Goal: Task Accomplishment & Management: Use online tool/utility

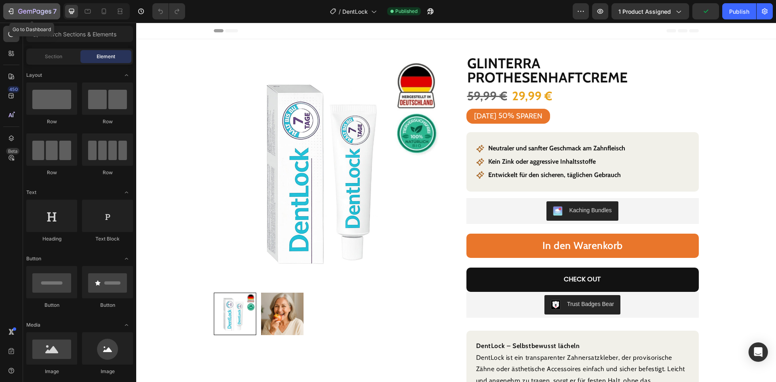
click at [13, 10] on icon "button" at bounding box center [11, 11] width 8 height 8
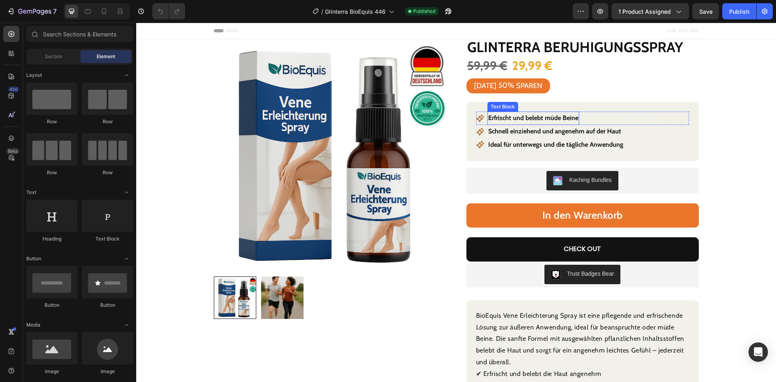
click at [516, 118] on p "Erfrischt und belebt müde Beine" at bounding box center [534, 118] width 90 height 12
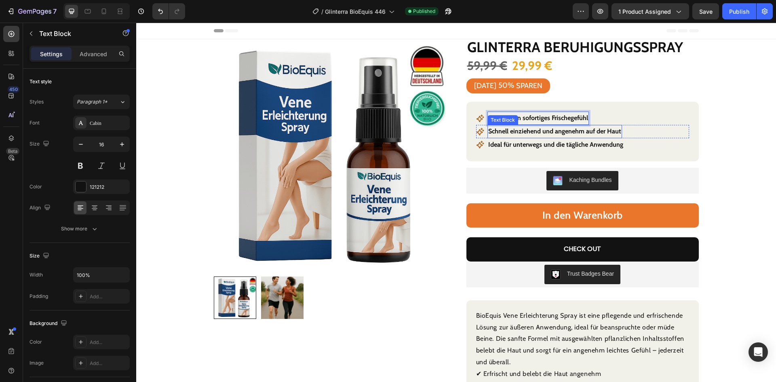
click at [527, 133] on strong "Schnell einziehend und angenehm auf der Haut" at bounding box center [555, 131] width 133 height 8
click at [506, 146] on strong "Ideal für unterwegs und die tägliche Anwendung" at bounding box center [556, 145] width 135 height 8
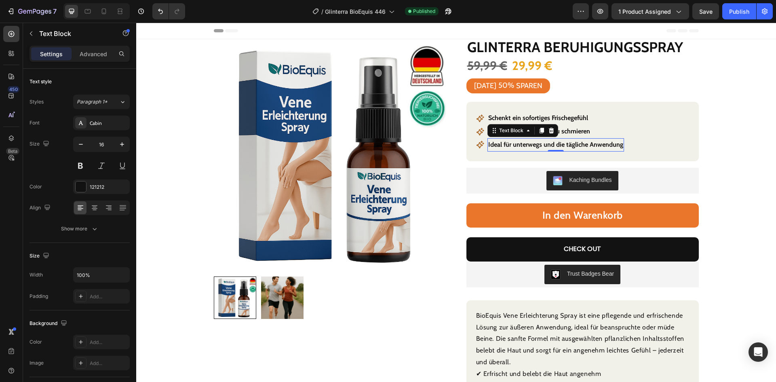
click at [506, 146] on strong "Ideal für unterwegs und die tägliche Anwendung" at bounding box center [556, 145] width 135 height 8
click at [737, 203] on div "Product Images Row Glinterra Beruhigungsspray Product Title 59,99 € Product Pri…" at bounding box center [456, 264] width 601 height 451
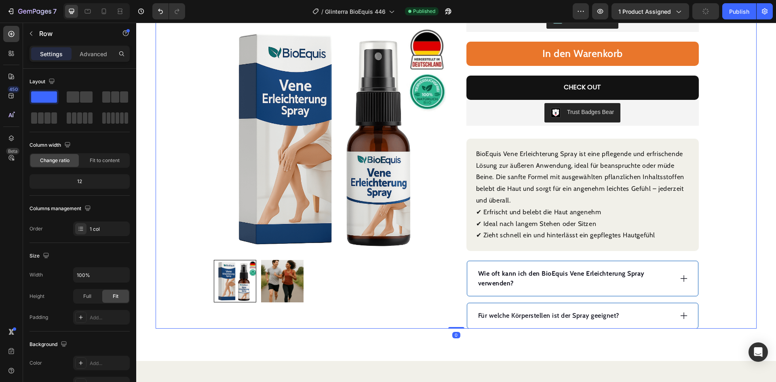
scroll to position [243, 0]
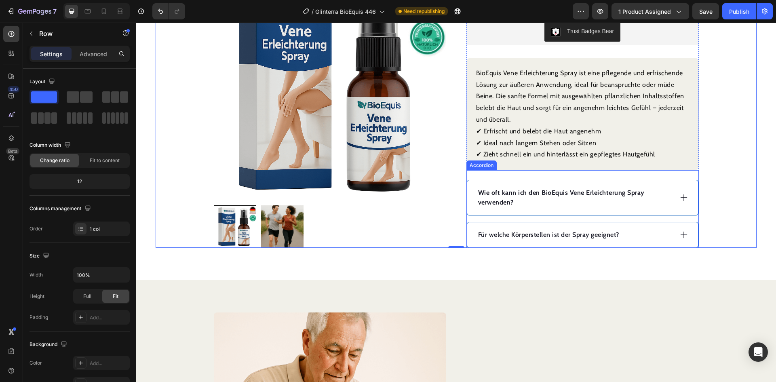
click at [518, 194] on strong "Wie oft kann ich den BioEquis Vene Erleichterung Spray verwenden?" at bounding box center [561, 197] width 167 height 17
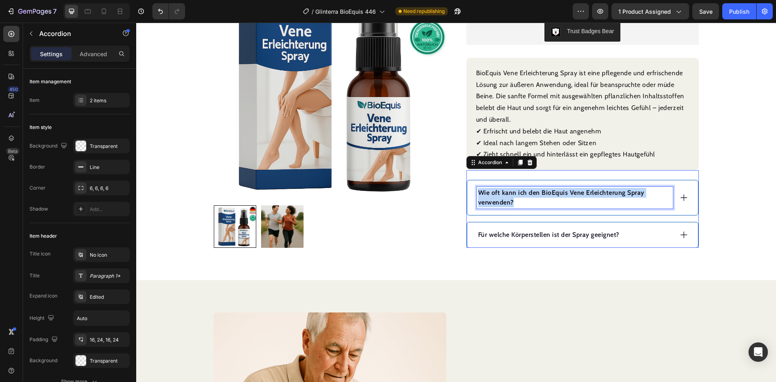
click at [518, 194] on strong "Wie oft kann ich den BioEquis Vene Erleichterung Spray verwenden?" at bounding box center [561, 197] width 167 height 17
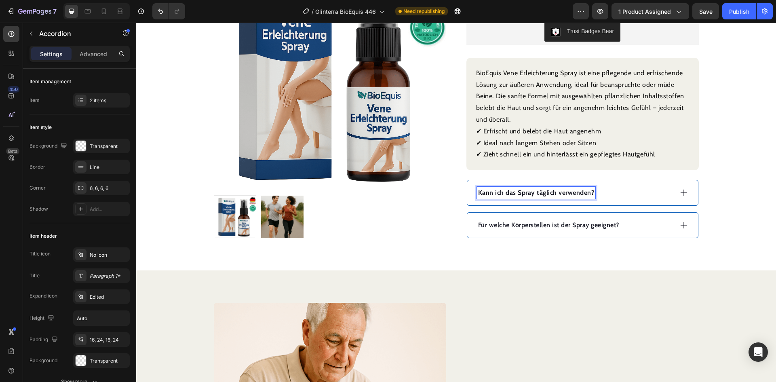
click at [615, 199] on div "Kann ich das Spray täglich verwenden?" at bounding box center [575, 193] width 196 height 12
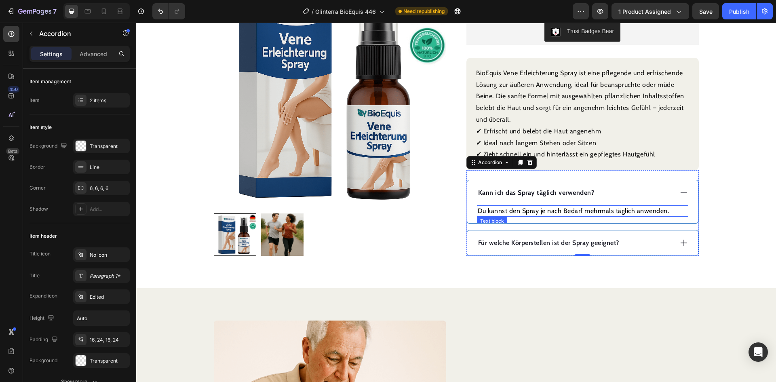
click at [487, 212] on p "Du kannst den Spray je nach Bedarf mehrmals täglich anwenden." at bounding box center [583, 211] width 210 height 10
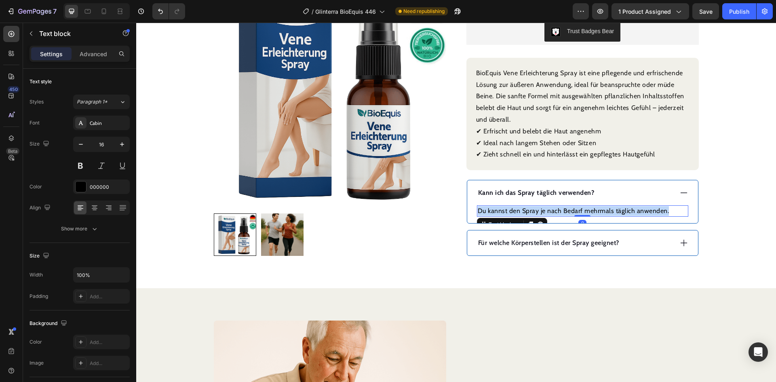
click at [487, 212] on p "Du kannst den Spray je nach Bedarf mehrmals täglich anwenden." at bounding box center [583, 211] width 210 height 10
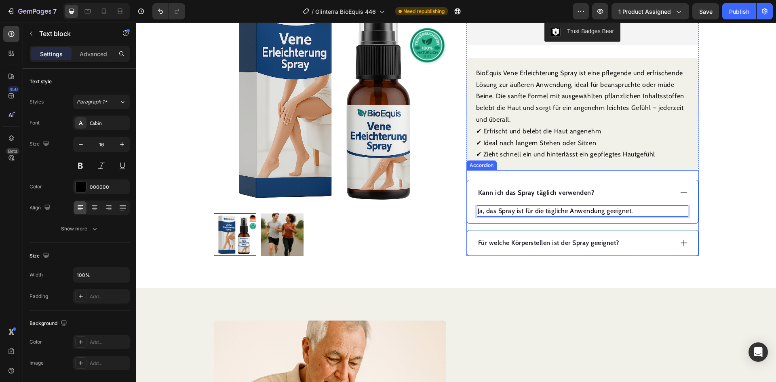
click at [508, 241] on p "Für welche Körperstellen ist der Spray geeignet?" at bounding box center [548, 243] width 141 height 10
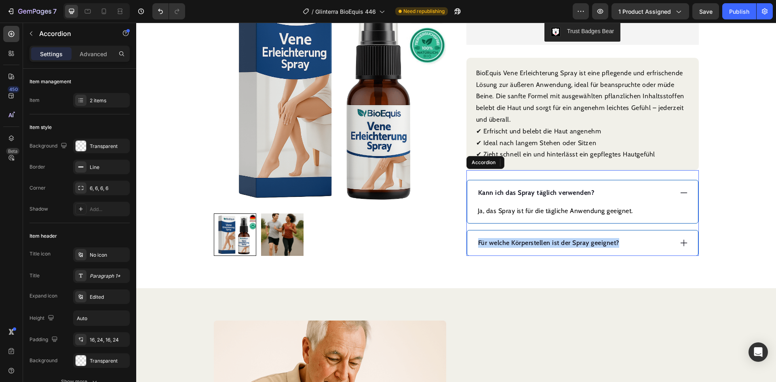
click at [508, 241] on p "Für welche Körperstellen ist der Spray geeignet?" at bounding box center [548, 243] width 141 height 10
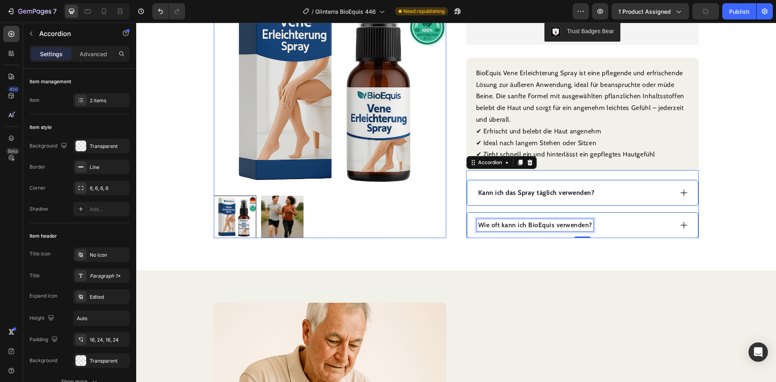
scroll to position [225, 0]
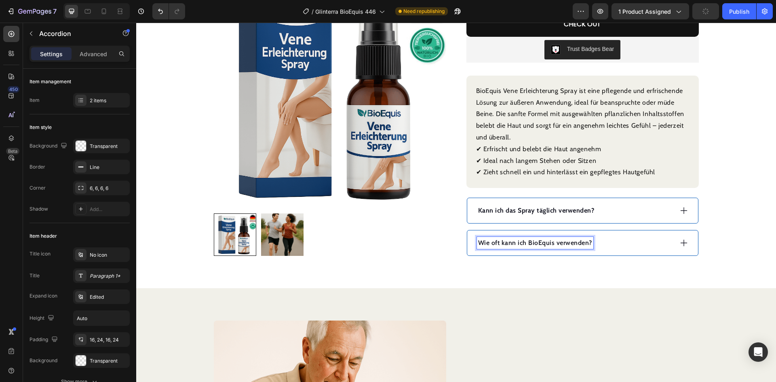
click at [620, 243] on div "Wie oft kann ich BioEquis verwenden?" at bounding box center [575, 243] width 196 height 12
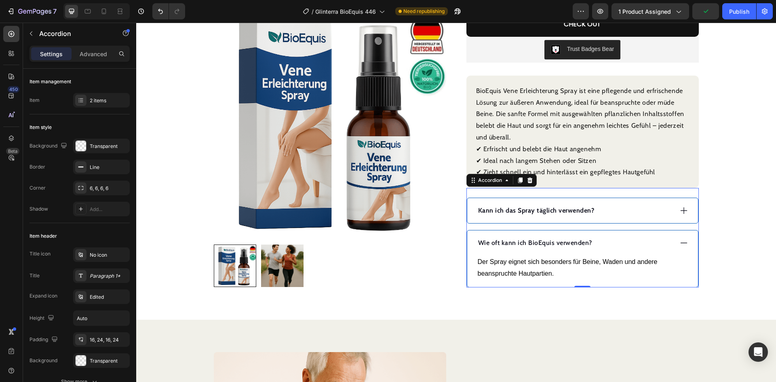
click at [611, 257] on p "Der Spray eignet sich besonders für Beine, Waden und andere beanspruchte Hautpa…" at bounding box center [583, 267] width 210 height 23
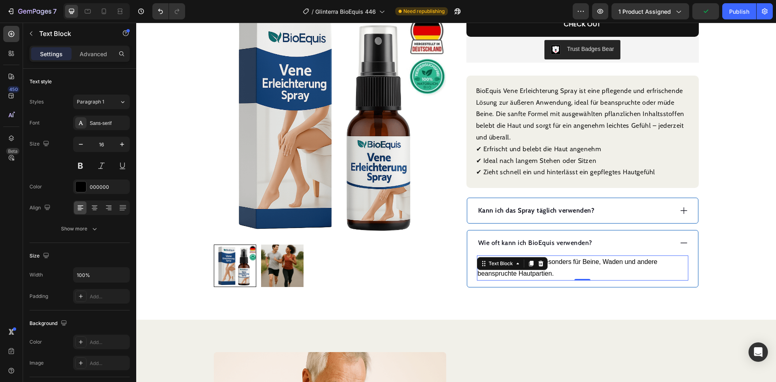
click at [611, 257] on p "Der Spray eignet sich besonders für Beine, Waden und andere beanspruchte Hautpa…" at bounding box center [583, 267] width 210 height 23
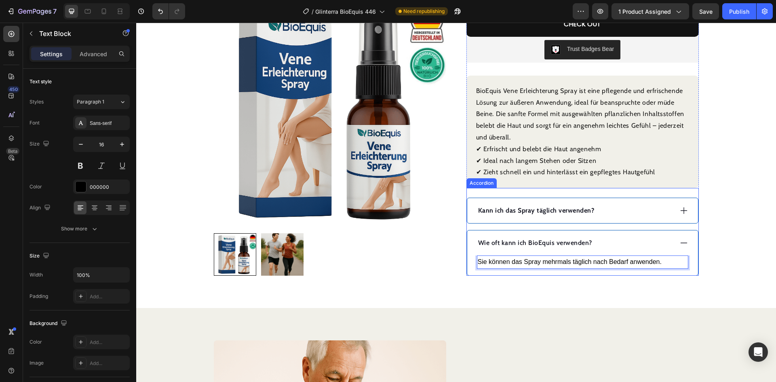
click at [736, 250] on div "Product Images Row Glinterra Beruhigungsspray Product Title 59,99 € Product Pri…" at bounding box center [456, 44] width 601 height 461
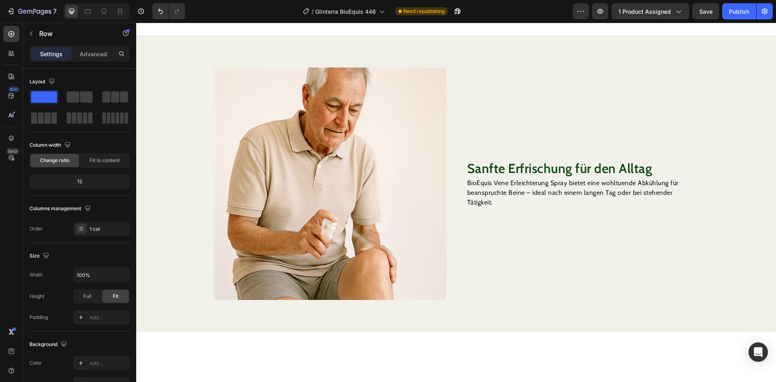
scroll to position [508, 0]
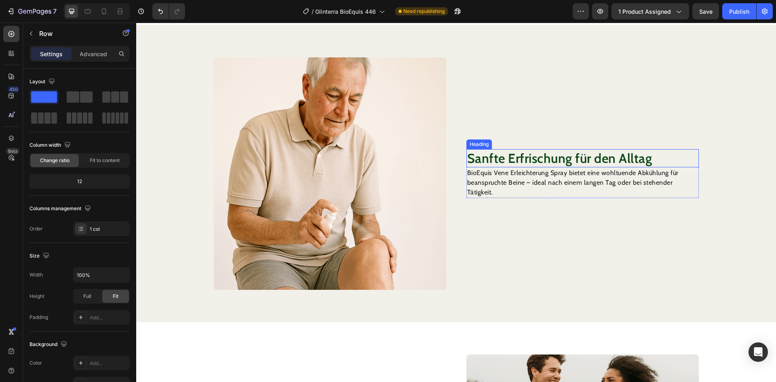
click at [524, 163] on h2 "Sanfte Erfrischung für den Alltag" at bounding box center [583, 158] width 233 height 19
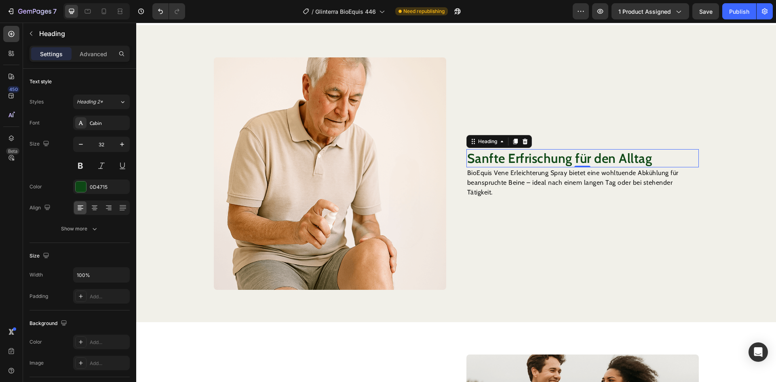
click at [524, 163] on h2 "Sanfte Erfrischung für den Alltag" at bounding box center [583, 158] width 233 height 19
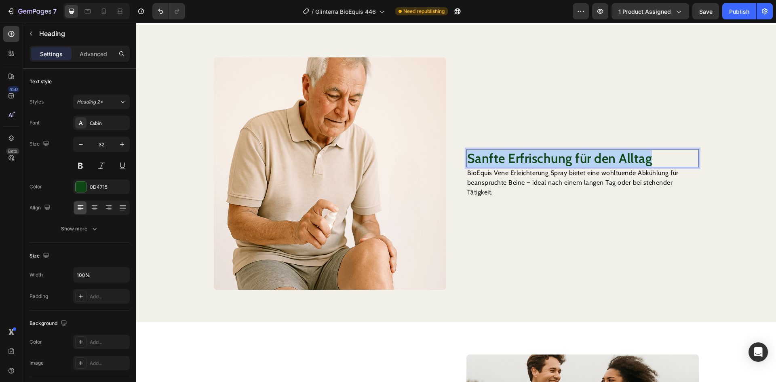
click at [524, 163] on p "Sanfte Erfrischung für den Alltag" at bounding box center [582, 158] width 231 height 17
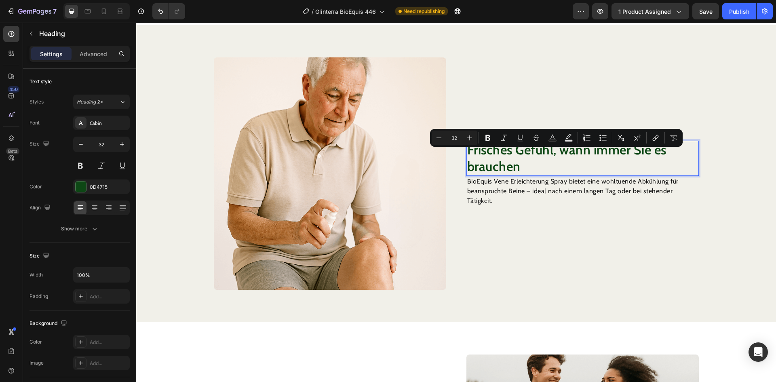
scroll to position [499, 0]
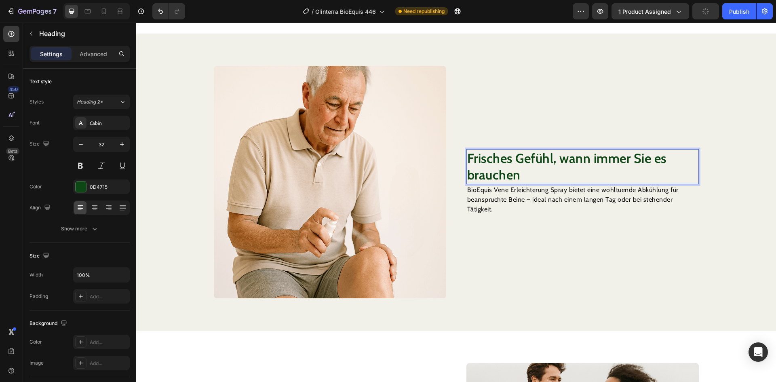
click at [533, 197] on p "BioEquis Vene Erleichterung Spray bietet eine wohltuende Abkühlung für beanspru…" at bounding box center [582, 199] width 231 height 29
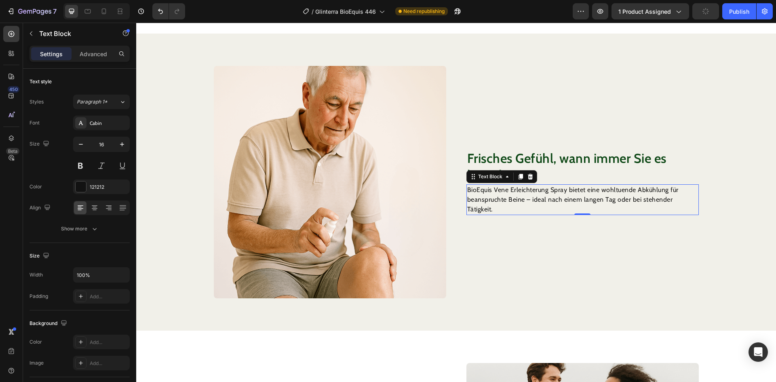
click at [533, 197] on p "BioEquis Vene Erleichterung Spray bietet eine wohltuende Abkühlung für beanspru…" at bounding box center [582, 199] width 231 height 29
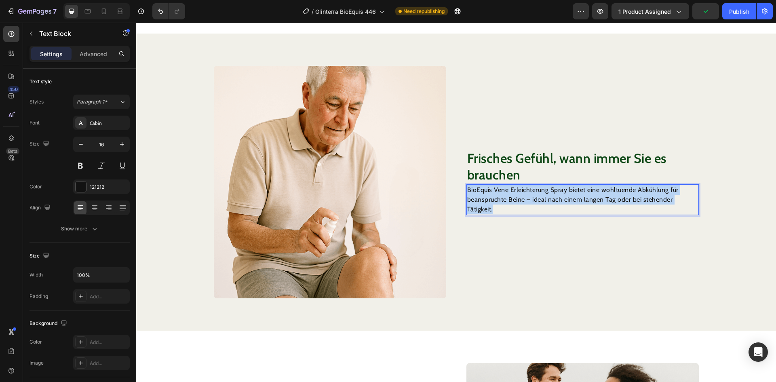
click at [533, 197] on p "BioEquis Vene Erleichterung Spray bietet eine wohltuende Abkühlung für beanspru…" at bounding box center [582, 199] width 231 height 29
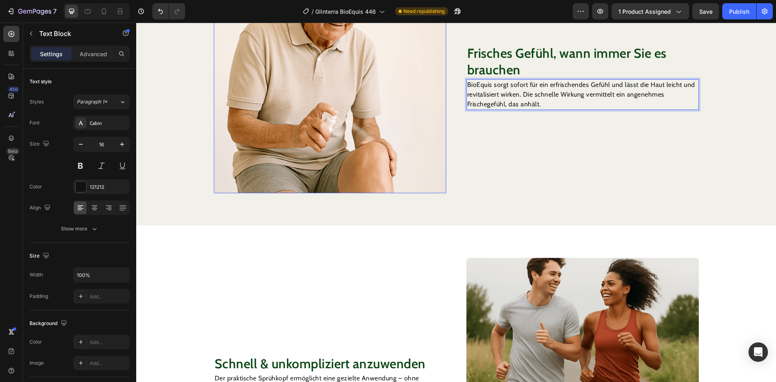
scroll to position [621, 0]
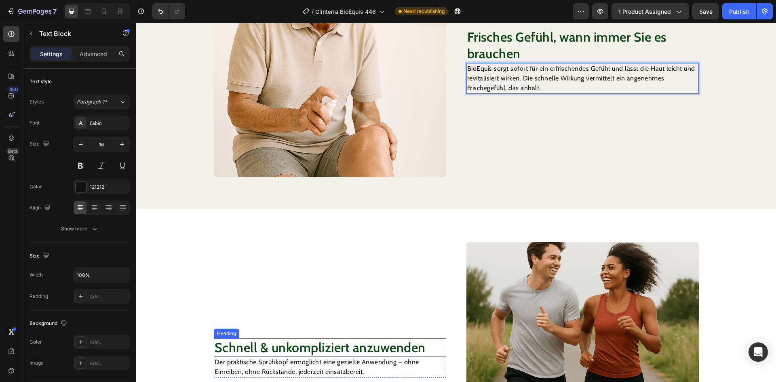
click at [297, 342] on h2 "Schnell & unkompliziert anzuwenden" at bounding box center [330, 347] width 233 height 19
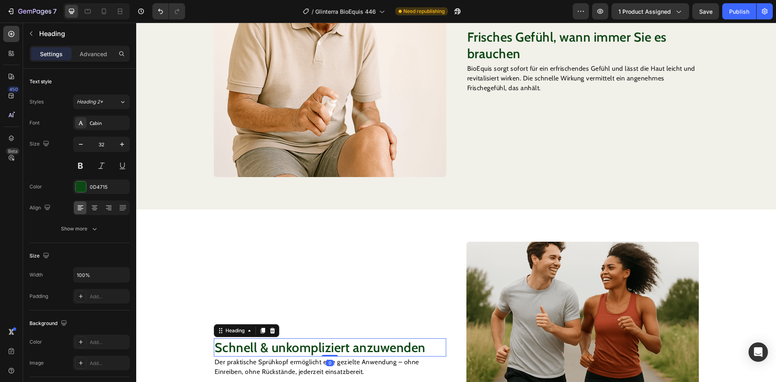
click at [297, 342] on h2 "Schnell & unkompliziert anzuwenden" at bounding box center [330, 347] width 233 height 19
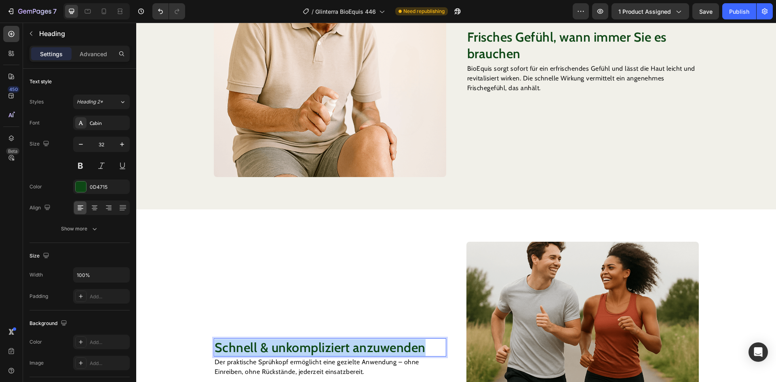
click at [297, 342] on p "Schnell & unkompliziert anzuwenden" at bounding box center [330, 347] width 231 height 17
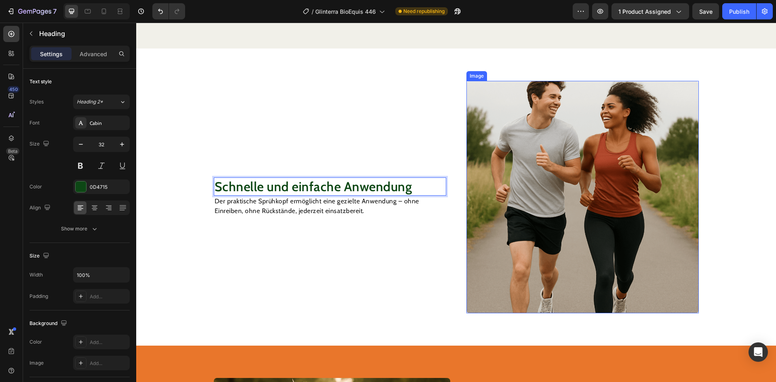
scroll to position [783, 0]
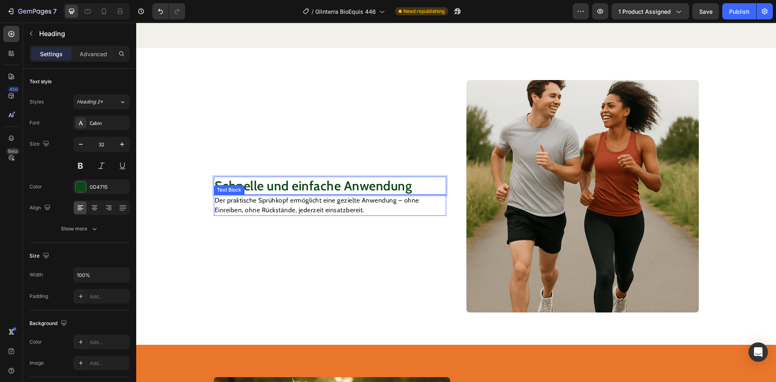
click at [343, 205] on p "Der praktische Sprühkopf ermöglicht eine gezielte Anwendung – ohne Einreiben, o…" at bounding box center [330, 205] width 231 height 19
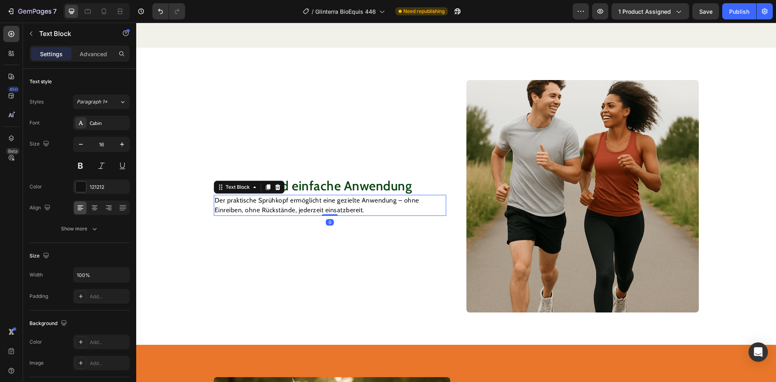
click at [343, 205] on p "Der praktische Sprühkopf ermöglicht eine gezielte Anwendung – ohne Einreiben, o…" at bounding box center [330, 205] width 231 height 19
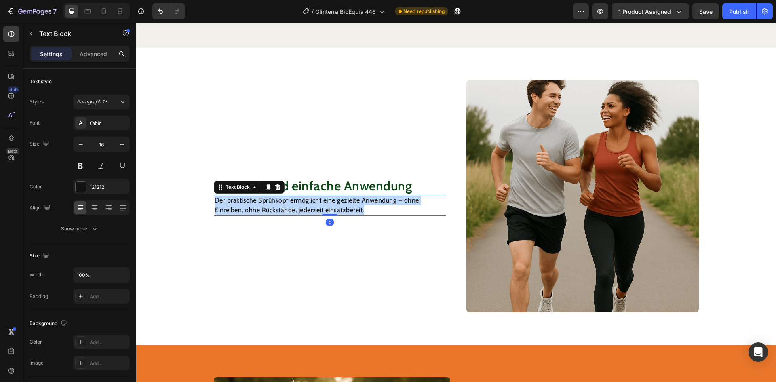
click at [343, 205] on p "Der praktische Sprühkopf ermöglicht eine gezielte Anwendung – ohne Einreiben, o…" at bounding box center [330, 205] width 231 height 19
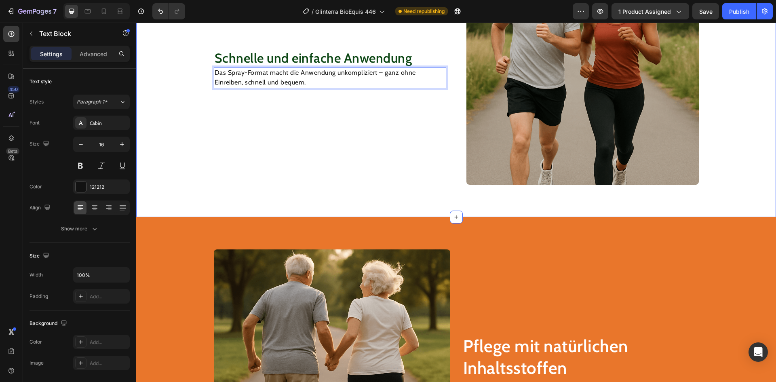
scroll to position [985, 0]
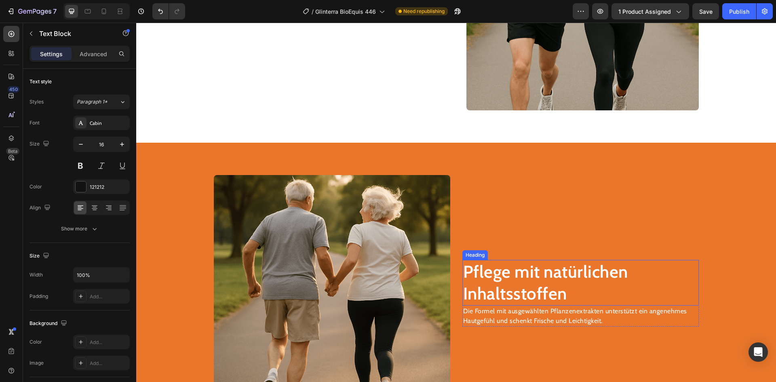
click at [491, 274] on h2 "Pflege mit natürlichen Inhaltsstoffen" at bounding box center [581, 283] width 237 height 46
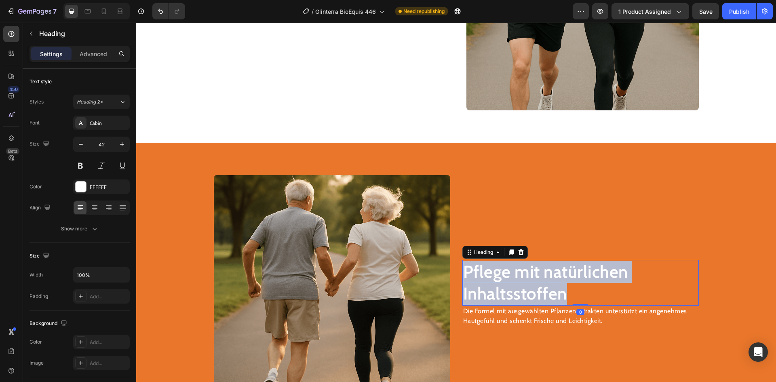
click at [491, 274] on p "Pflege mit natürlichen Inhaltsstoffen" at bounding box center [580, 283] width 235 height 44
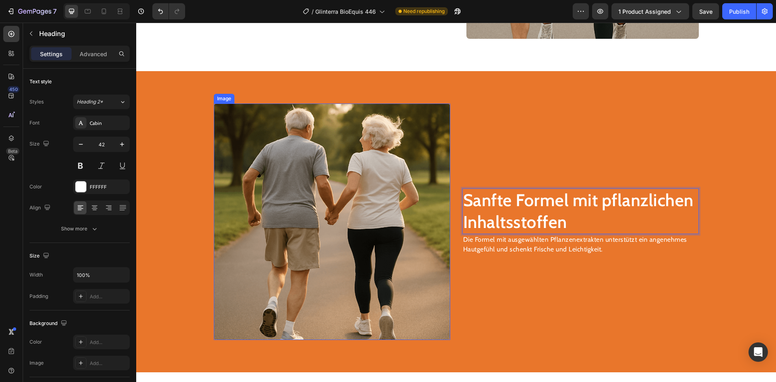
scroll to position [1066, 0]
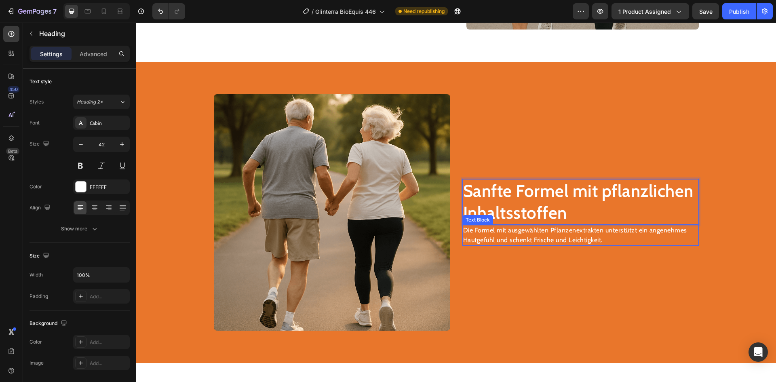
click at [527, 235] on p "Die Formel mit ausgewählten Pflanzenextrakten unterstützt ein angenehmes Hautge…" at bounding box center [580, 235] width 235 height 19
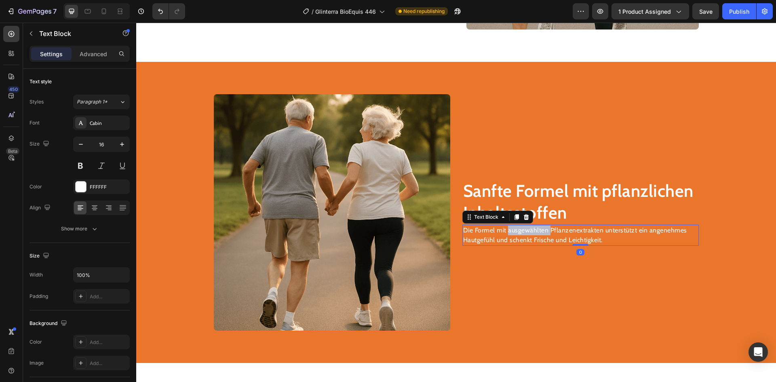
click at [527, 235] on p "Die Formel mit ausgewählten Pflanzenextrakten unterstützt ein angenehmes Hautge…" at bounding box center [580, 235] width 235 height 19
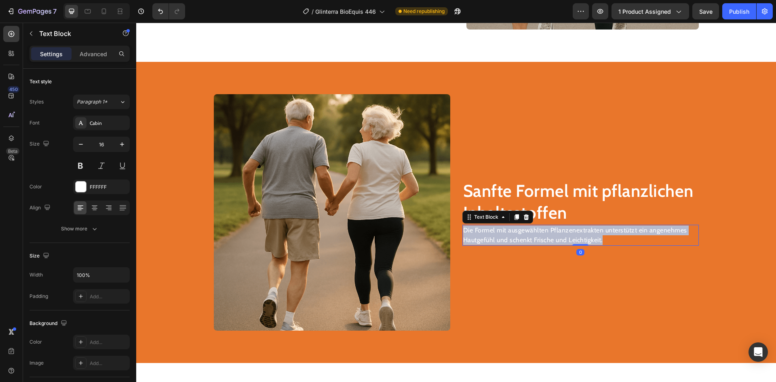
click at [527, 235] on p "Die Formel mit ausgewählten Pflanzenextrakten unterstützt ein angenehmes Hautge…" at bounding box center [580, 235] width 235 height 19
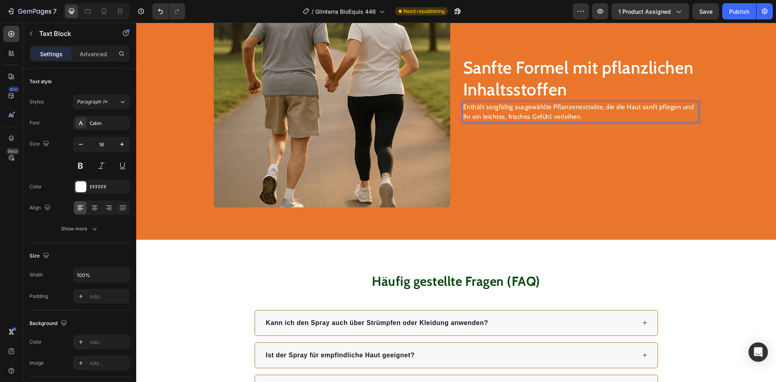
scroll to position [1227, 0]
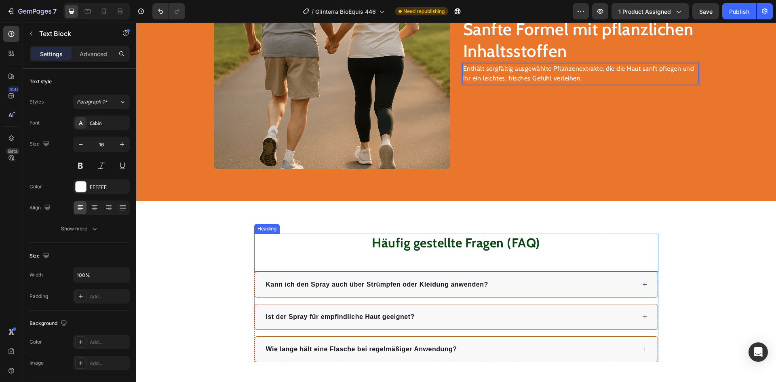
click at [611, 224] on div "Häufig gestellte Fragen (FAQ) Heading Kann ich den Spray auch über Strümpfen od…" at bounding box center [456, 297] width 640 height 193
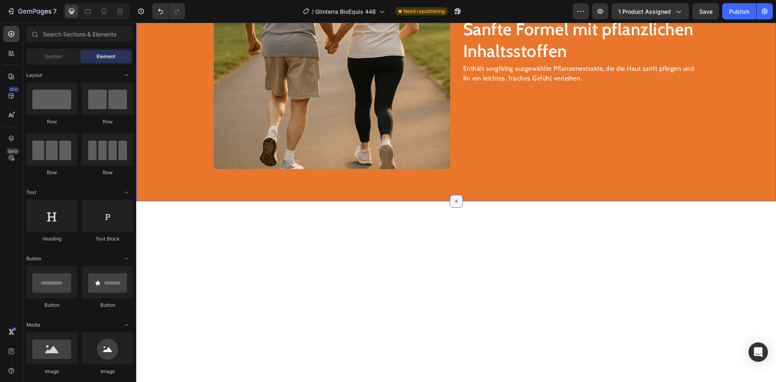
click at [450, 201] on div at bounding box center [456, 201] width 13 height 13
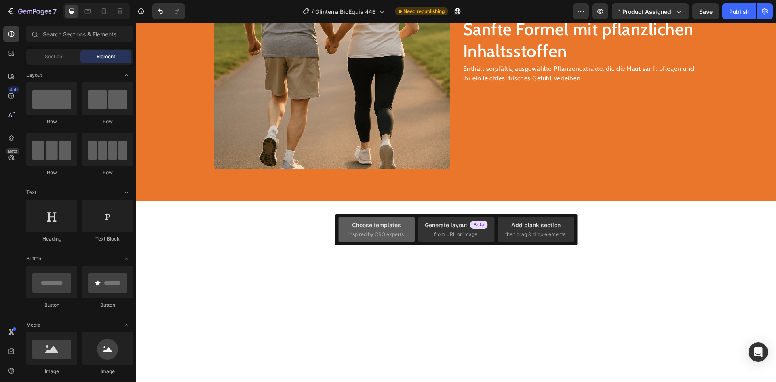
click at [378, 223] on div "Choose templates" at bounding box center [376, 225] width 49 height 8
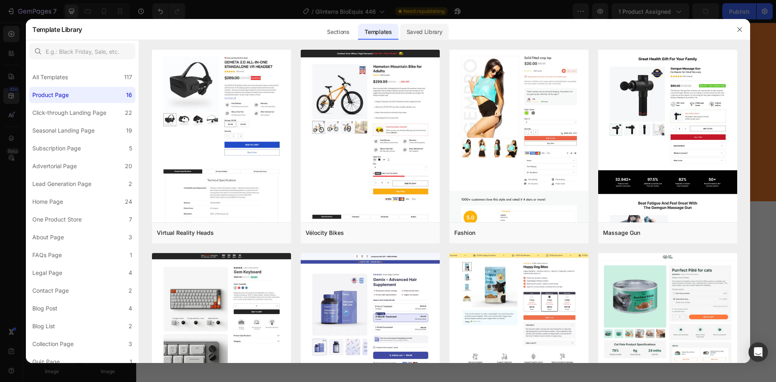
click at [416, 31] on div "Saved Library" at bounding box center [424, 32] width 49 height 16
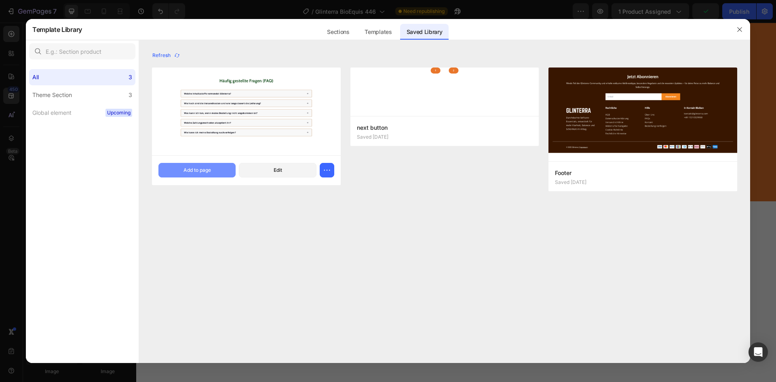
click at [209, 168] on div "Add to page" at bounding box center [197, 170] width 27 height 7
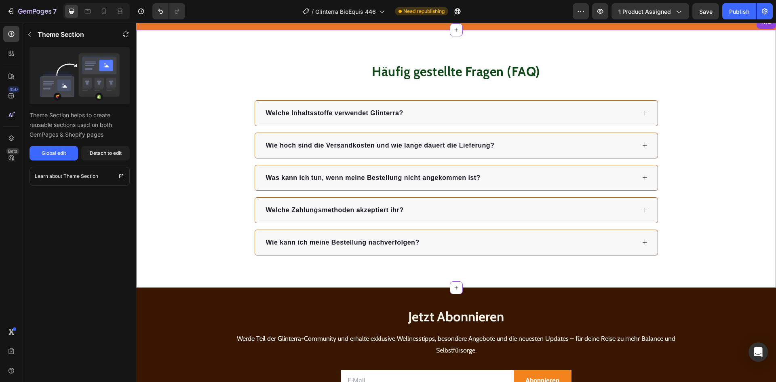
scroll to position [1406, 0]
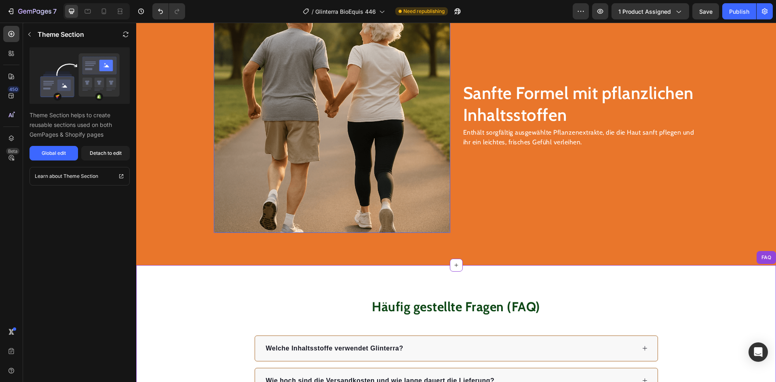
click at [338, 171] on img at bounding box center [332, 114] width 237 height 237
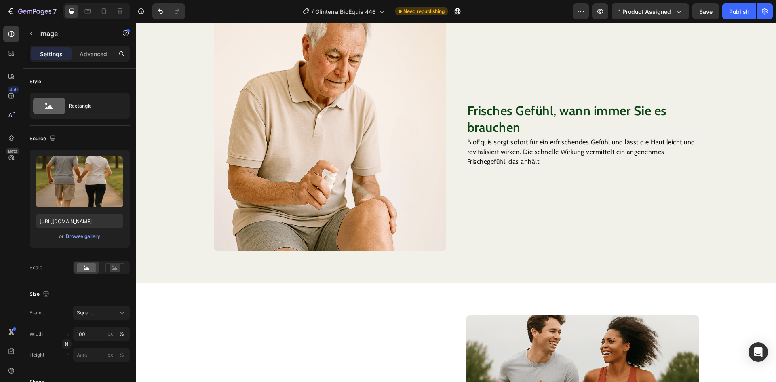
scroll to position [516, 0]
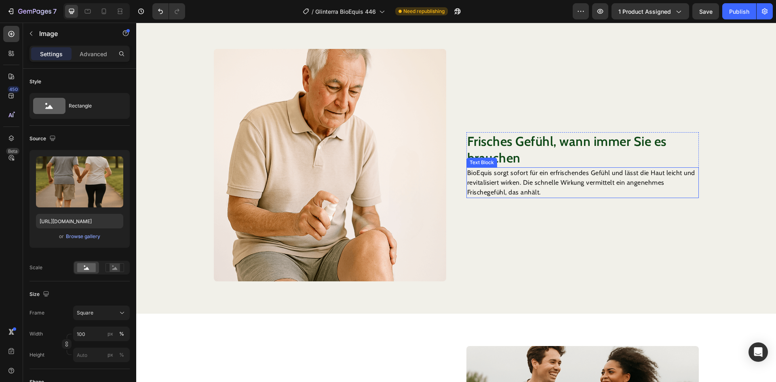
click at [355, 143] on img at bounding box center [330, 165] width 233 height 233
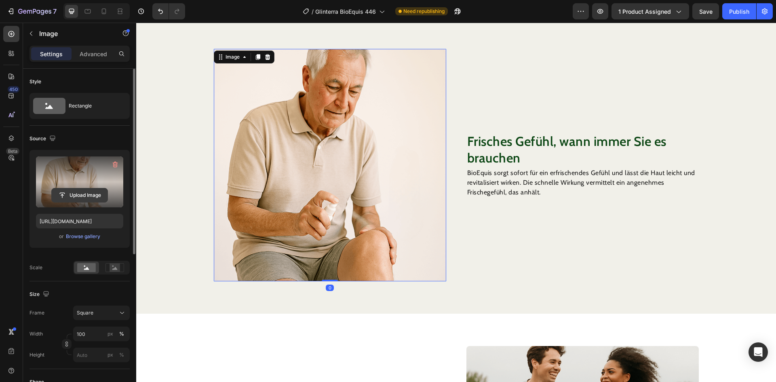
click at [94, 190] on input "file" at bounding box center [80, 195] width 56 height 14
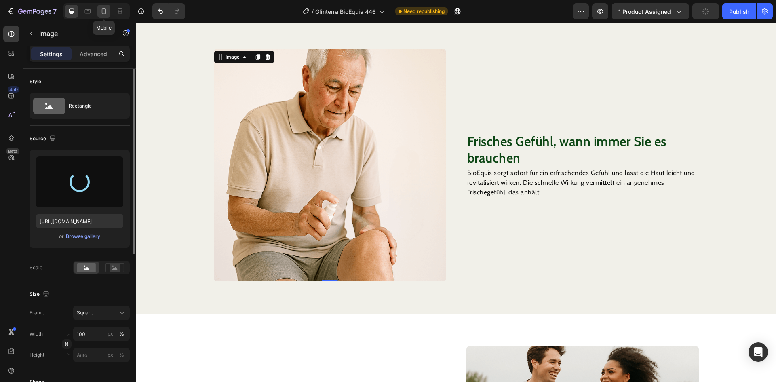
click at [107, 13] on icon at bounding box center [104, 11] width 8 height 8
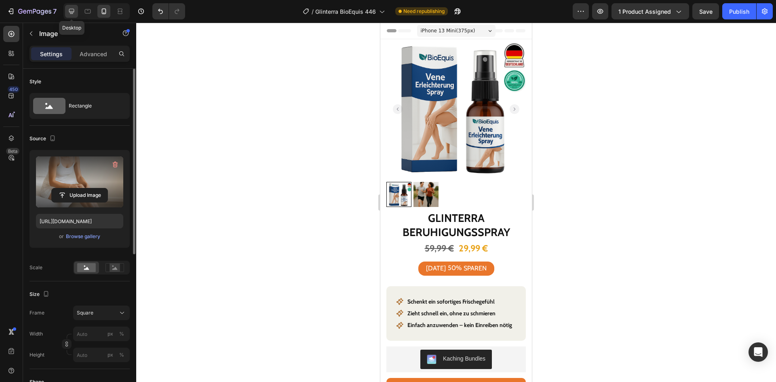
click at [74, 15] on icon at bounding box center [72, 11] width 8 height 8
type input "[URL][DOMAIN_NAME]"
type input "100"
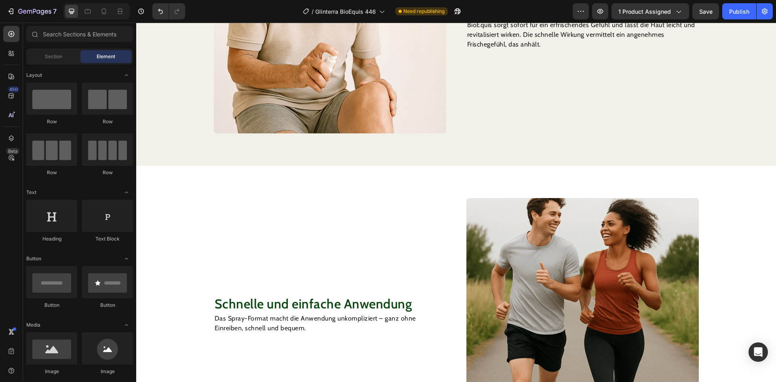
scroll to position [640, 0]
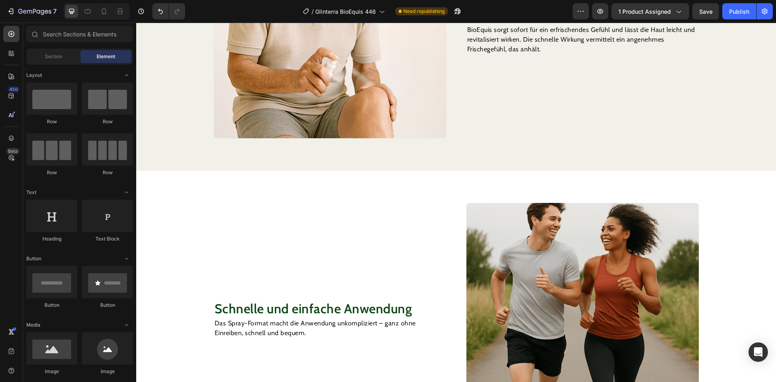
click at [0, 169] on div "450 Beta" at bounding box center [11, 203] width 23 height 360
click at [0, 172] on div "450 Beta" at bounding box center [11, 203] width 23 height 360
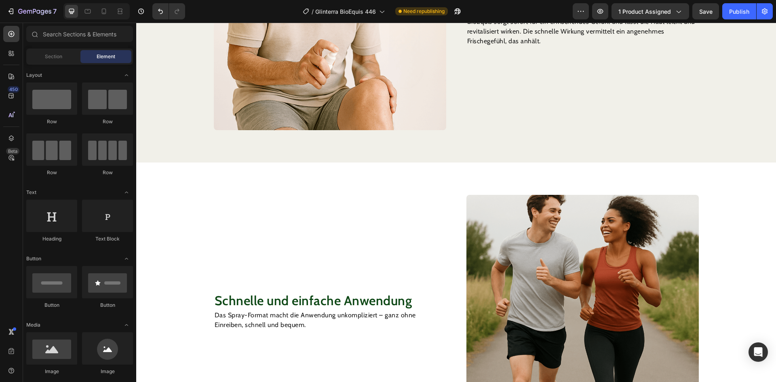
scroll to position [641, 0]
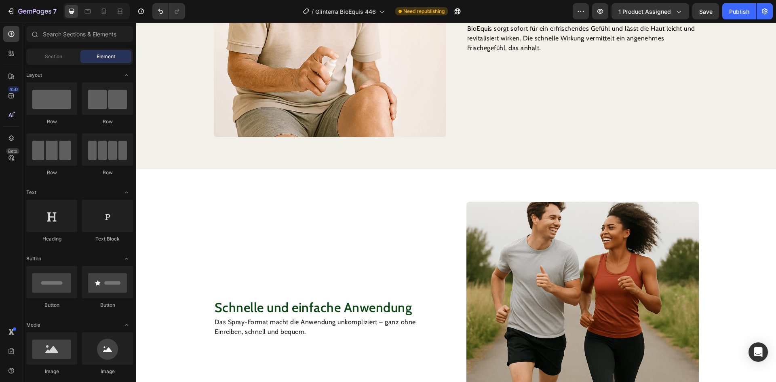
click at [0, 174] on div "450 Beta" at bounding box center [11, 203] width 23 height 360
click at [0, 173] on div "450 Beta" at bounding box center [11, 203] width 23 height 360
click at [0, 168] on div "450 Beta" at bounding box center [11, 203] width 23 height 360
click at [0, 173] on div "450 Beta" at bounding box center [11, 203] width 23 height 360
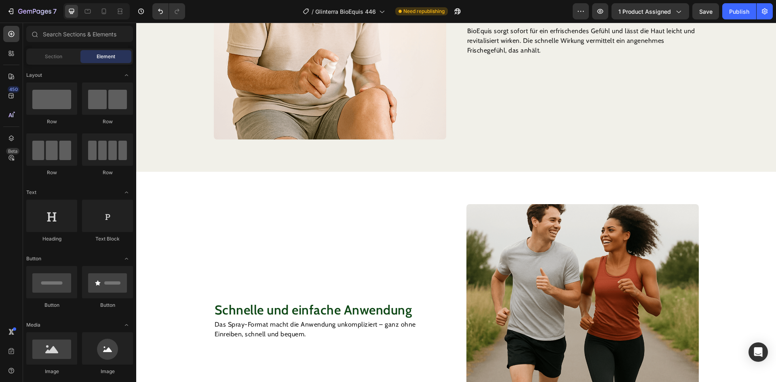
scroll to position [646, 0]
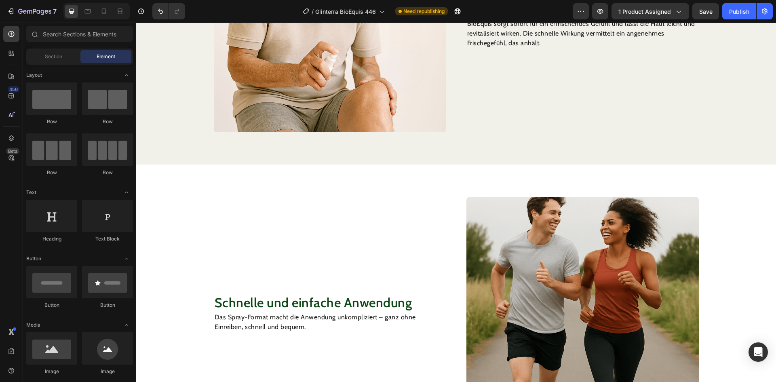
click at [0, 166] on div "450 Beta" at bounding box center [11, 203] width 23 height 360
click at [1, 163] on div "450 Beta" at bounding box center [11, 203] width 23 height 360
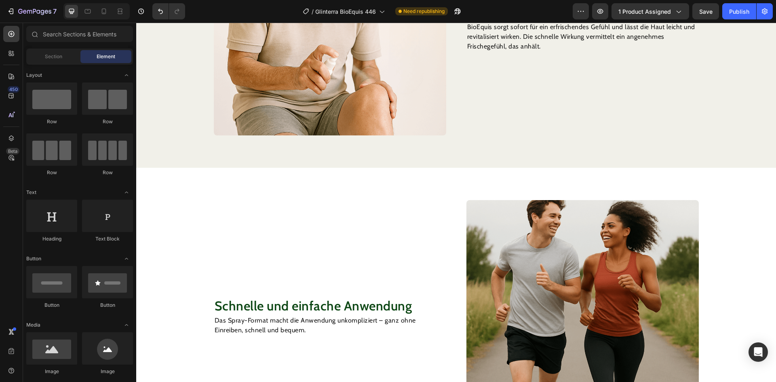
click at [0, 165] on div "450 Beta" at bounding box center [11, 203] width 23 height 360
